Goal: Information Seeking & Learning: Learn about a topic

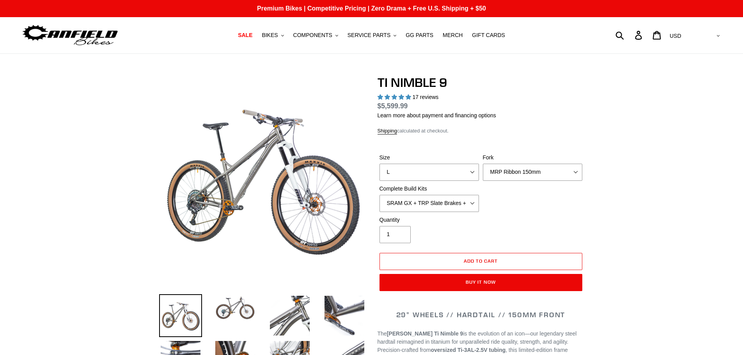
select select "highest-rating"
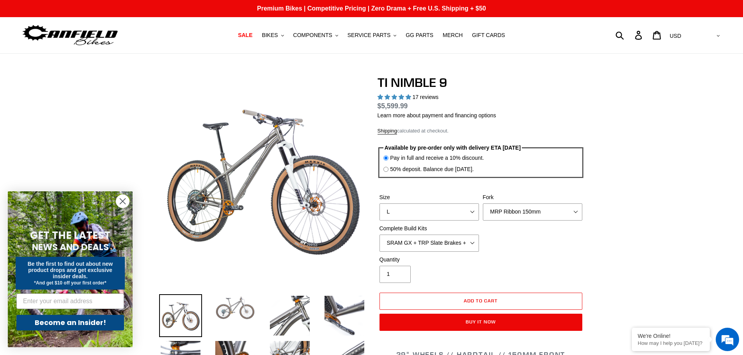
click at [234, 308] on img at bounding box center [235, 308] width 43 height 27
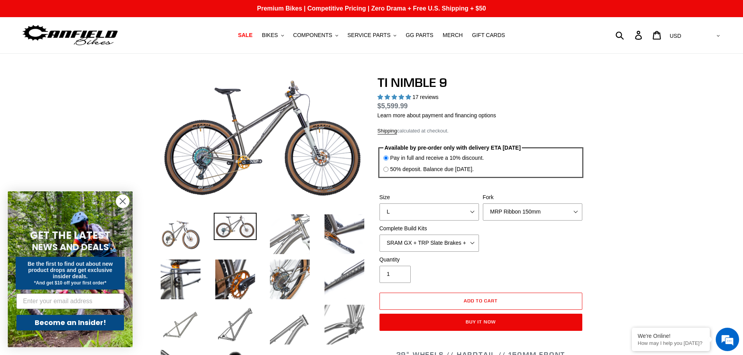
click at [281, 231] on img at bounding box center [289, 234] width 43 height 43
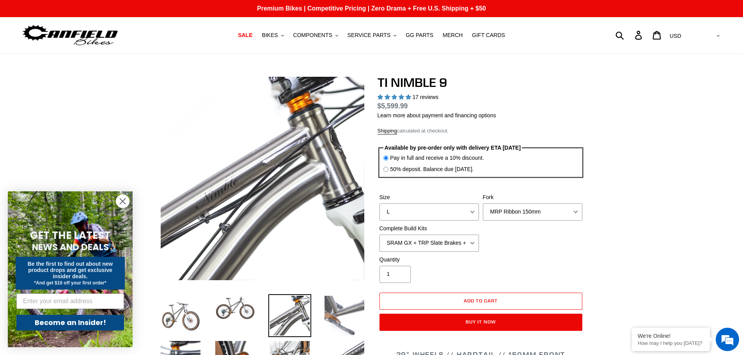
click at [339, 311] on img at bounding box center [344, 316] width 43 height 43
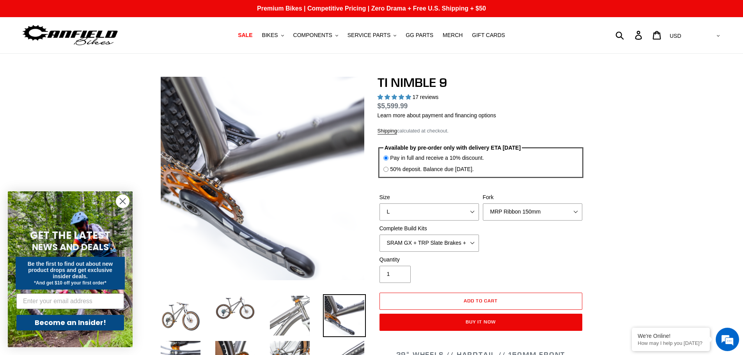
click at [305, 307] on img at bounding box center [289, 316] width 43 height 43
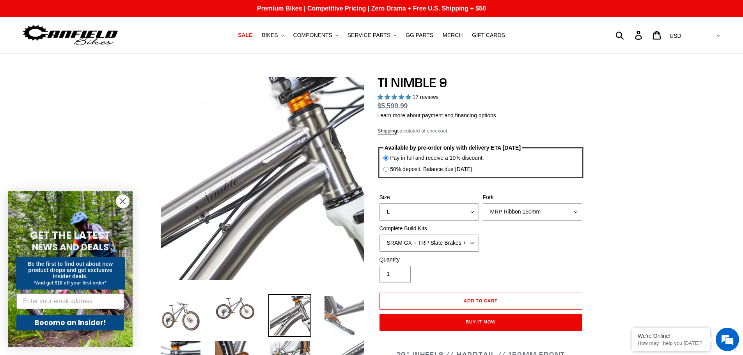
click at [335, 309] on img at bounding box center [344, 316] width 43 height 43
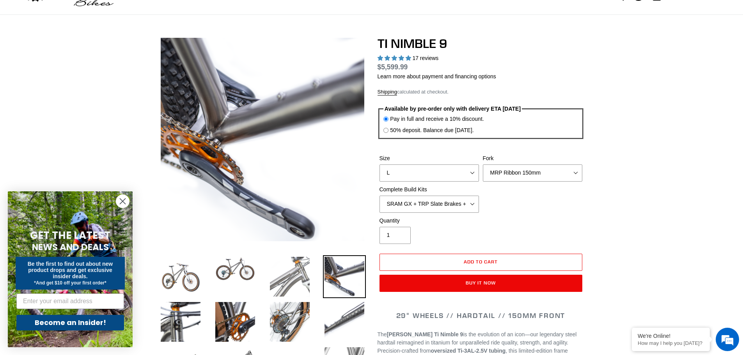
scroll to position [78, 0]
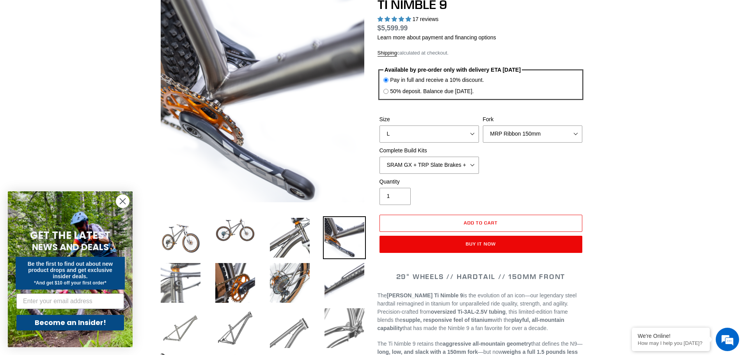
click at [180, 285] on img at bounding box center [180, 283] width 43 height 43
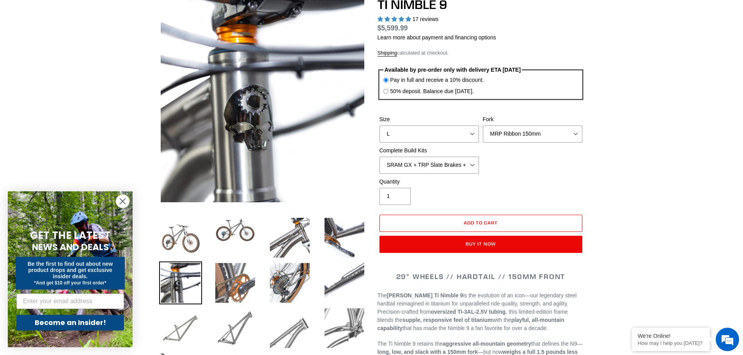
click at [220, 283] on img at bounding box center [235, 283] width 43 height 43
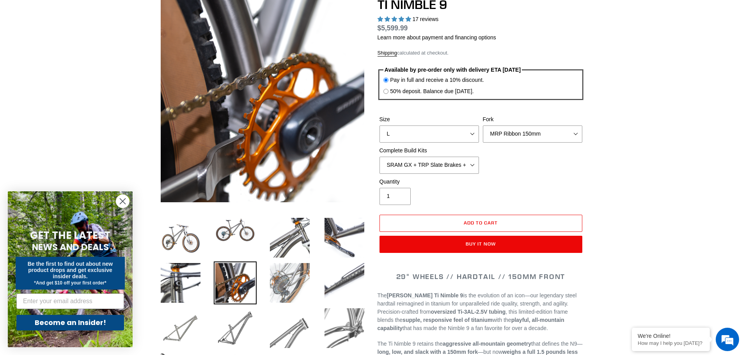
click at [298, 286] on img at bounding box center [289, 283] width 43 height 43
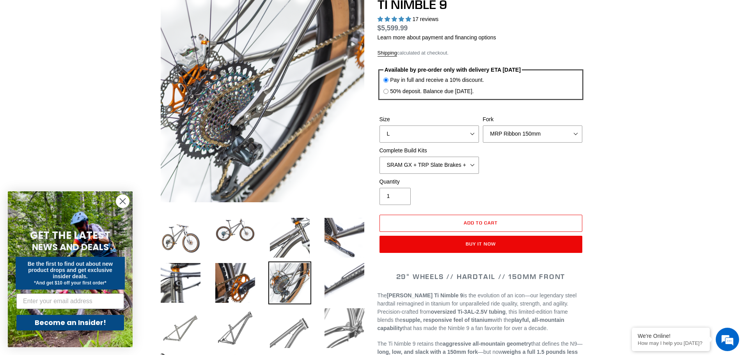
click at [318, 284] on li at bounding box center [338, 285] width 55 height 45
click at [336, 282] on img at bounding box center [344, 283] width 43 height 43
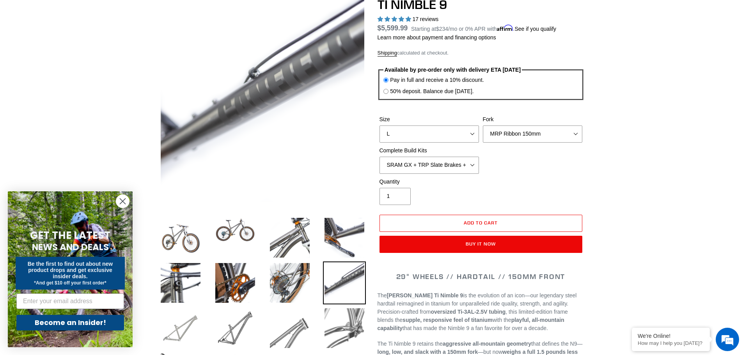
click at [184, 319] on img at bounding box center [180, 328] width 43 height 43
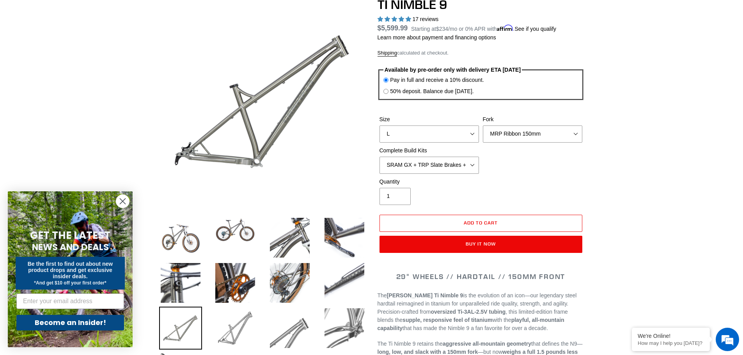
click at [229, 332] on img at bounding box center [235, 328] width 43 height 43
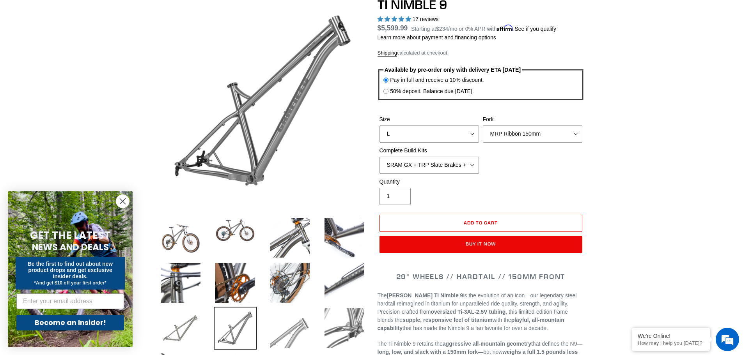
click at [280, 331] on img at bounding box center [289, 328] width 43 height 43
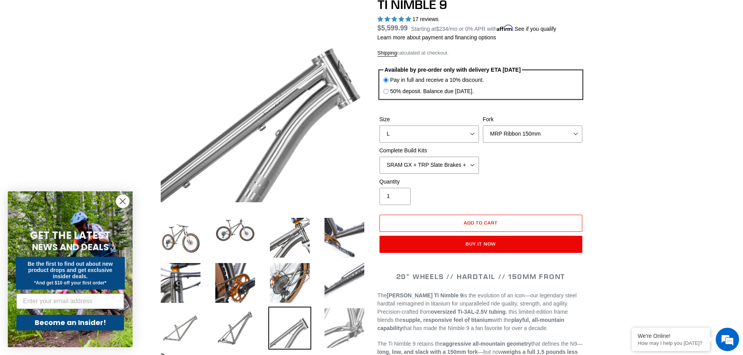
click at [330, 330] on img at bounding box center [344, 328] width 43 height 43
